Goal: Transaction & Acquisition: Purchase product/service

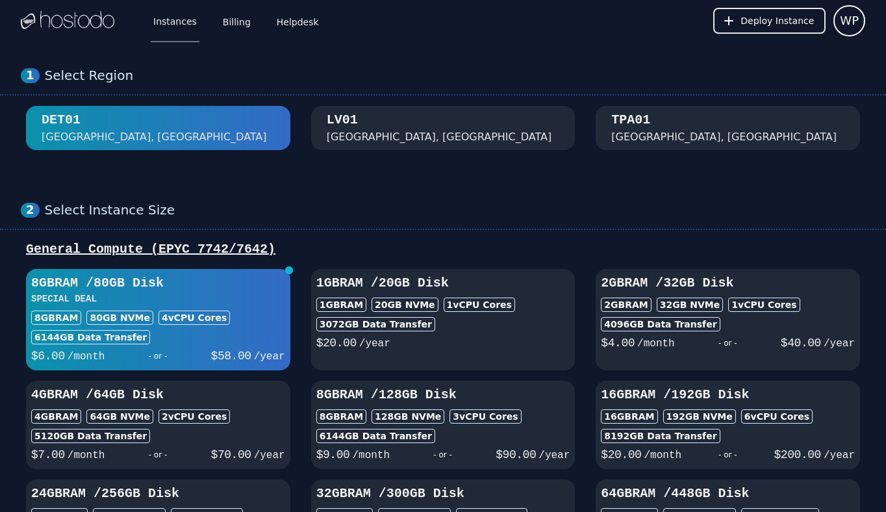
click at [407, 144] on div "LV01 Las Vegas, NV" at bounding box center [443, 128] width 233 height 34
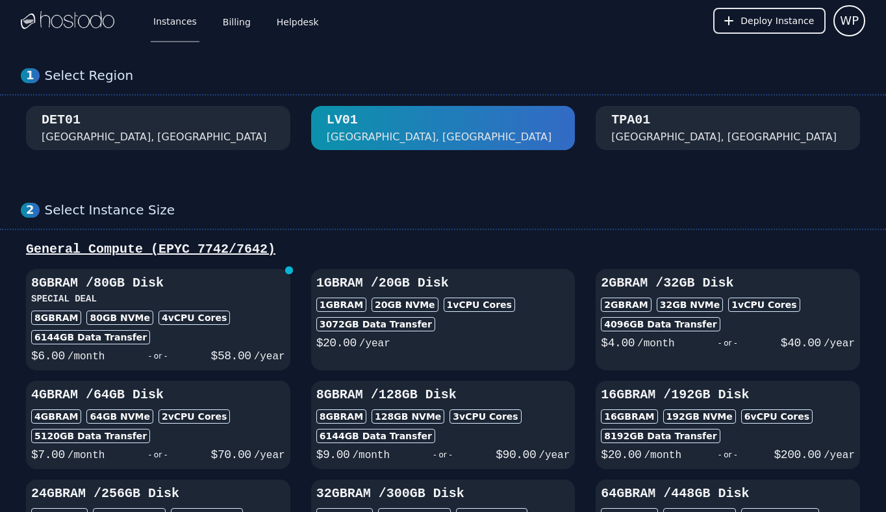
click at [193, 135] on div "DET01 Detroit, MI" at bounding box center [158, 128] width 233 height 34
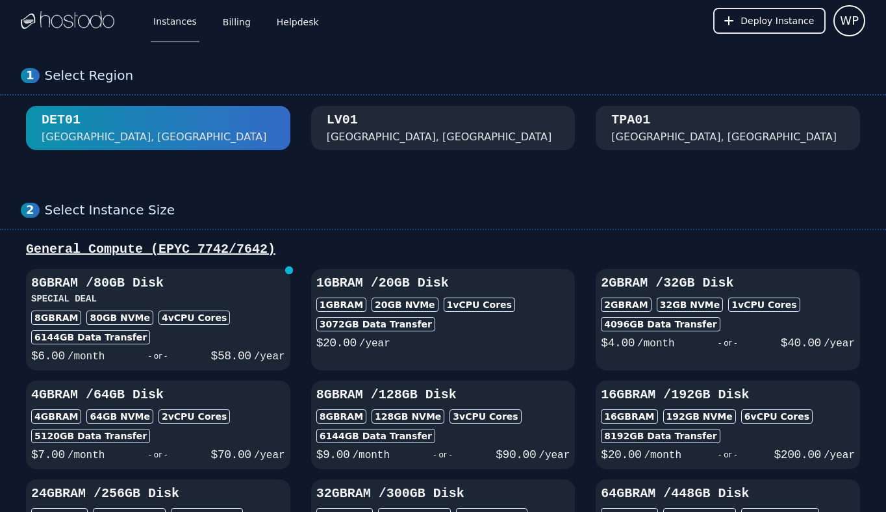
click at [344, 151] on div "1 Select Region DET01 Detroit, MI LV01 Las Vegas, NV TPA01 Tampa, FL" at bounding box center [443, 109] width 886 height 135
click at [372, 130] on div "Las Vegas, NV" at bounding box center [439, 137] width 225 height 16
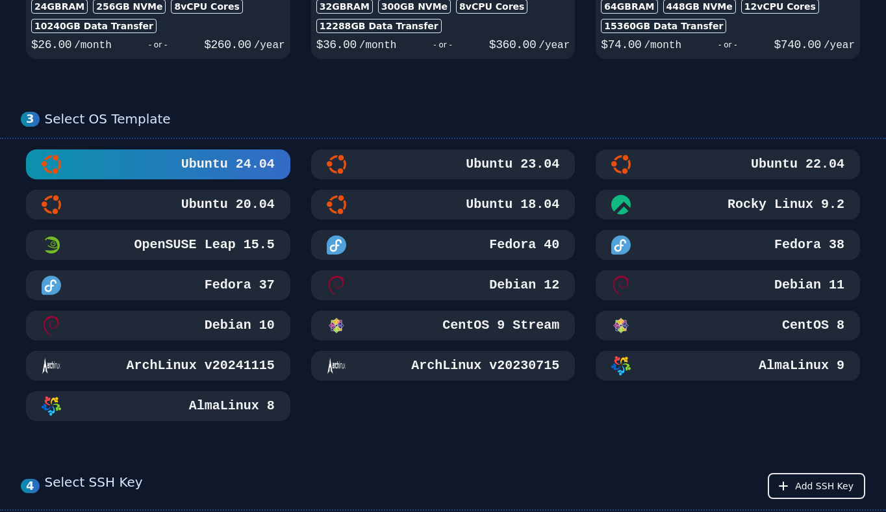
scroll to position [654, 0]
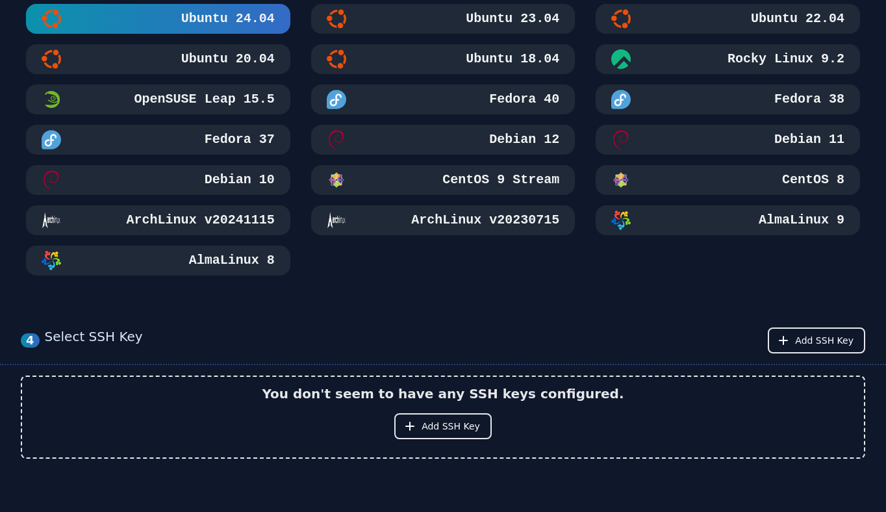
click at [513, 73] on button "Ubuntu 18.04" at bounding box center [443, 59] width 264 height 30
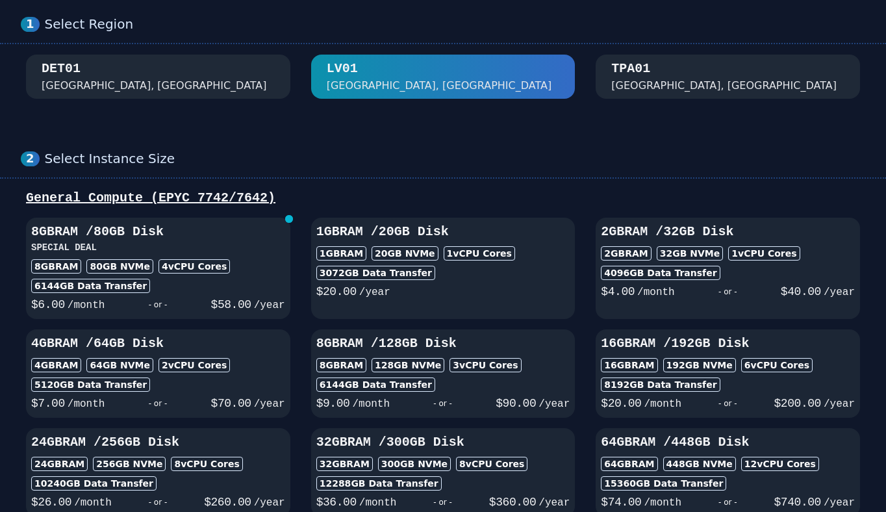
scroll to position [0, 0]
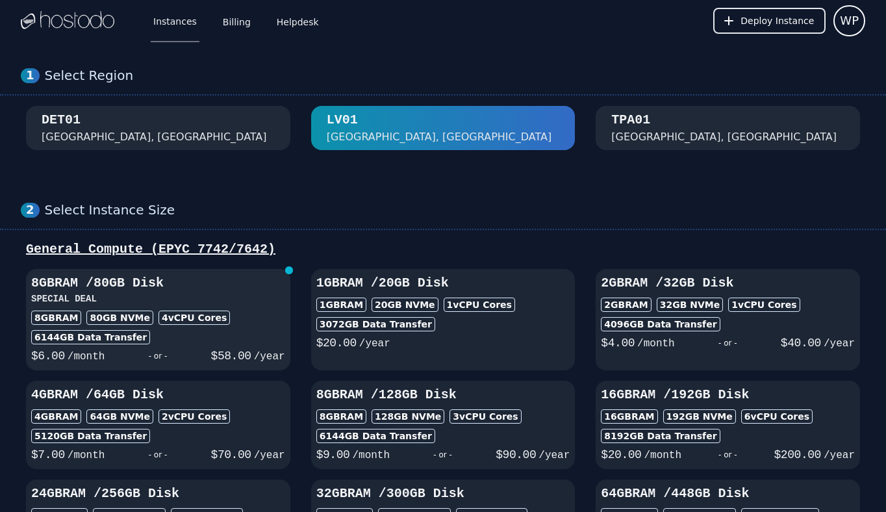
click at [263, 303] on h3 "SPECIAL DEAL" at bounding box center [158, 298] width 254 height 13
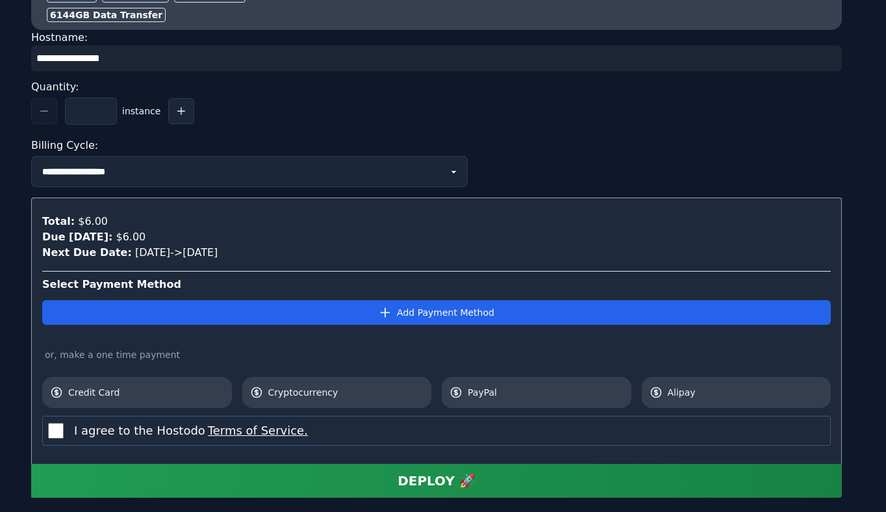
scroll to position [1357, 0]
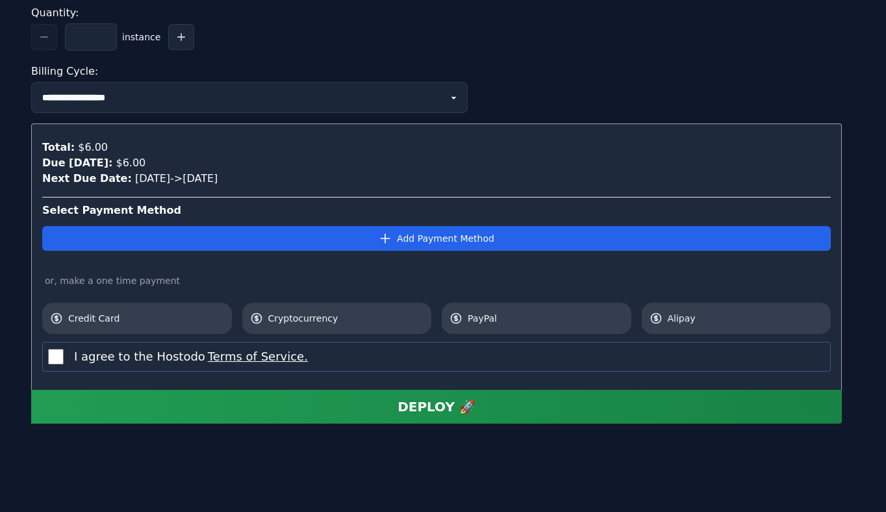
click at [140, 354] on label "I agree to the Hostodo Terms of Service." at bounding box center [191, 357] width 234 height 18
click at [487, 313] on span "PayPal" at bounding box center [546, 318] width 156 height 13
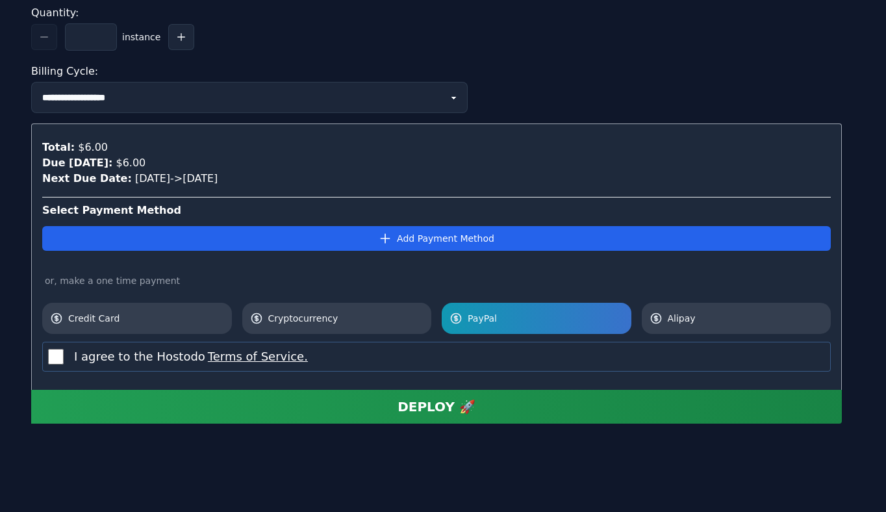
click at [480, 400] on button "DEPLOY 🚀" at bounding box center [436, 407] width 811 height 34
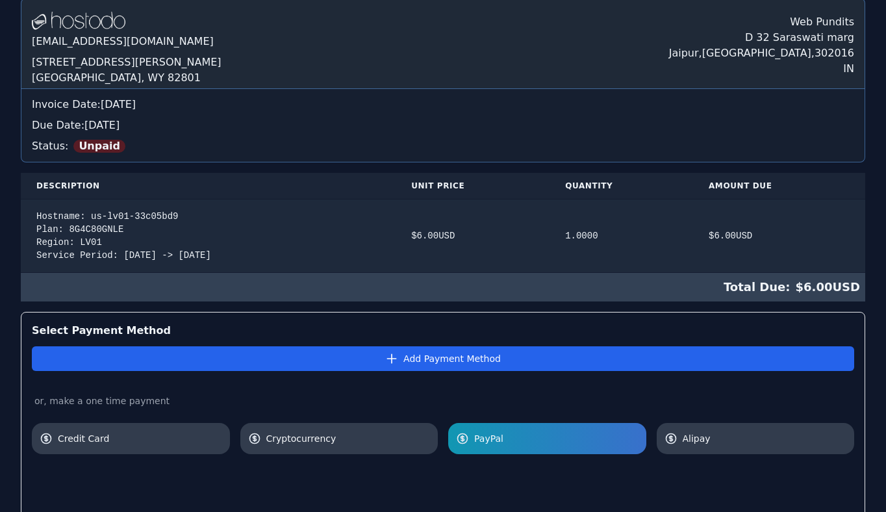
scroll to position [301, 0]
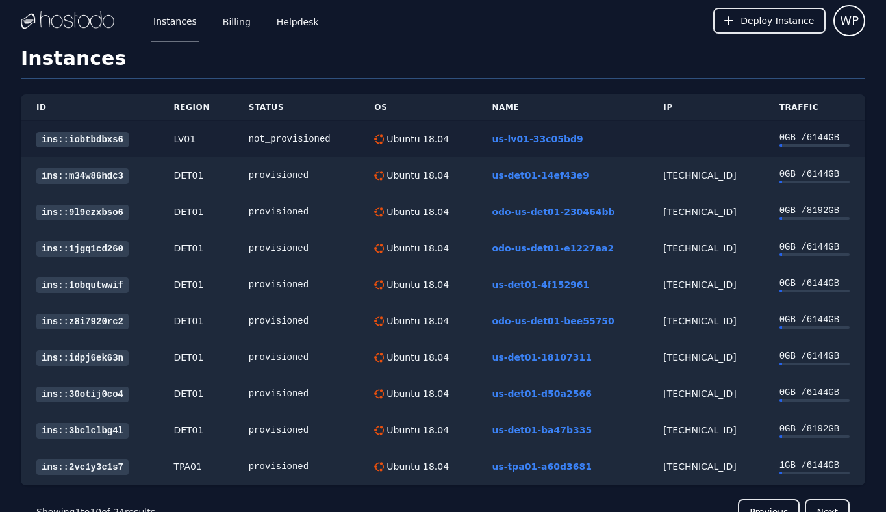
click at [99, 139] on link "ins::iobtbdbxs6" at bounding box center [82, 140] width 92 height 16
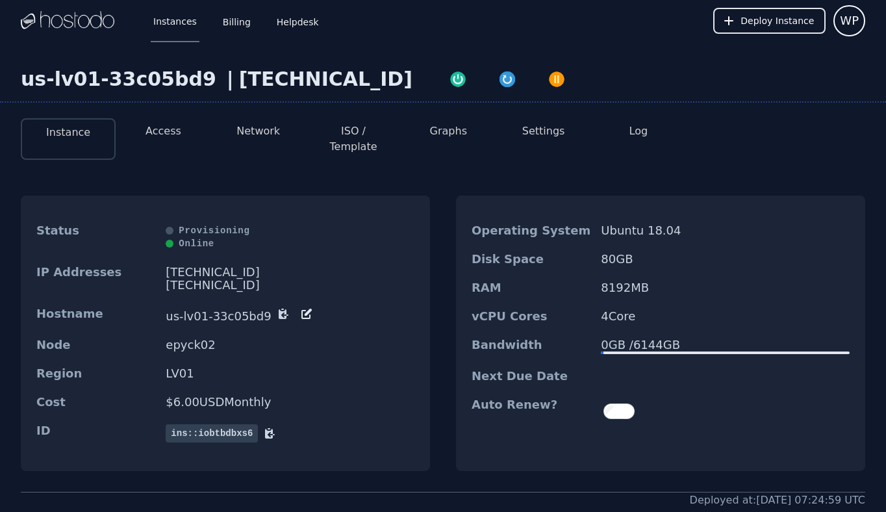
click at [312, 85] on div "[TECHNICAL_ID]" at bounding box center [325, 79] width 173 height 23
copy div "[TECHNICAL_ID]"
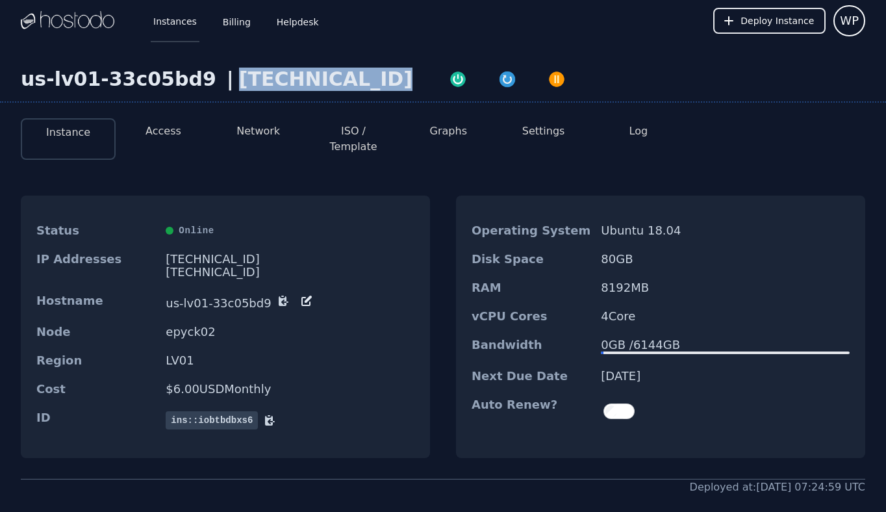
click at [188, 19] on link "Instances" at bounding box center [175, 20] width 49 height 43
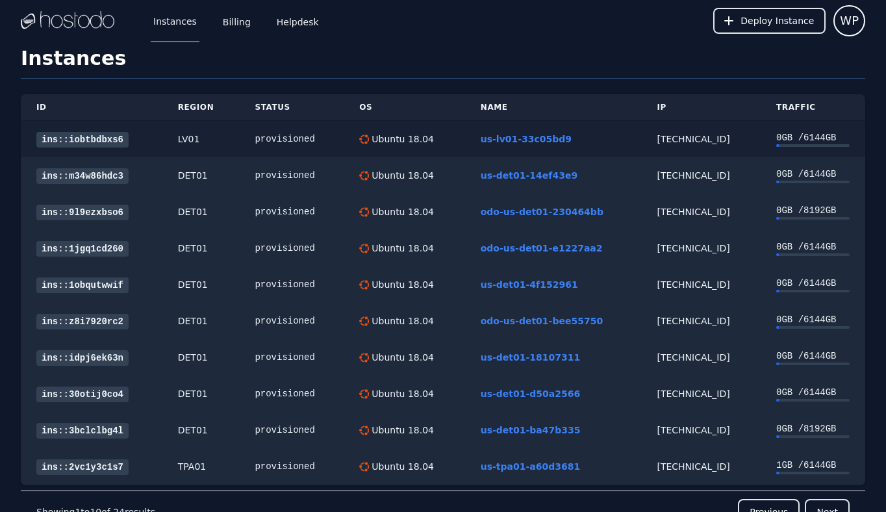
click at [98, 142] on link "ins::iobtbdbxs6" at bounding box center [82, 140] width 92 height 16
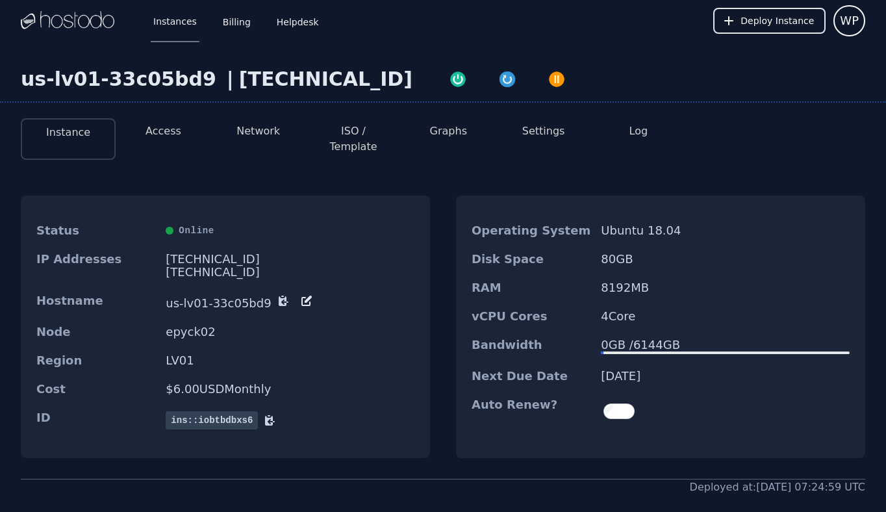
click at [171, 140] on li "Access" at bounding box center [163, 139] width 95 height 42
click at [172, 133] on button "Access" at bounding box center [164, 131] width 36 height 16
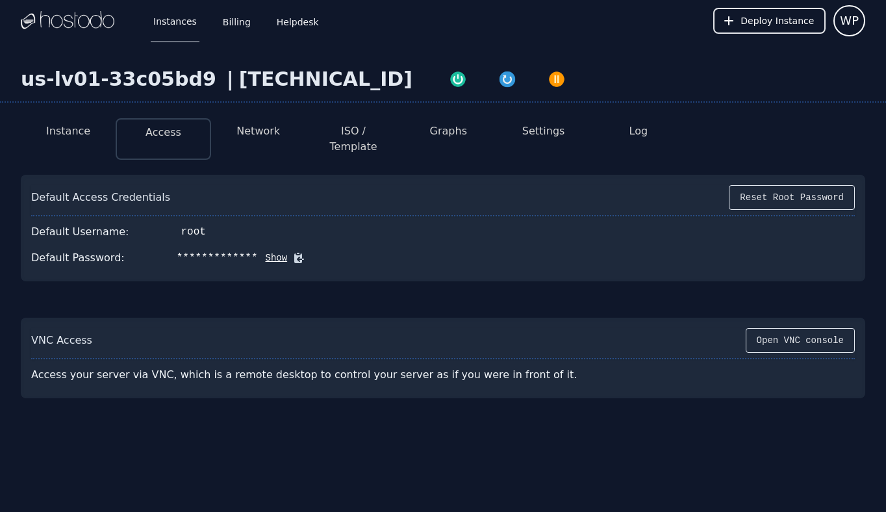
click at [294, 253] on icon at bounding box center [299, 258] width 10 height 10
